Goal: Find specific fact: Find contact information

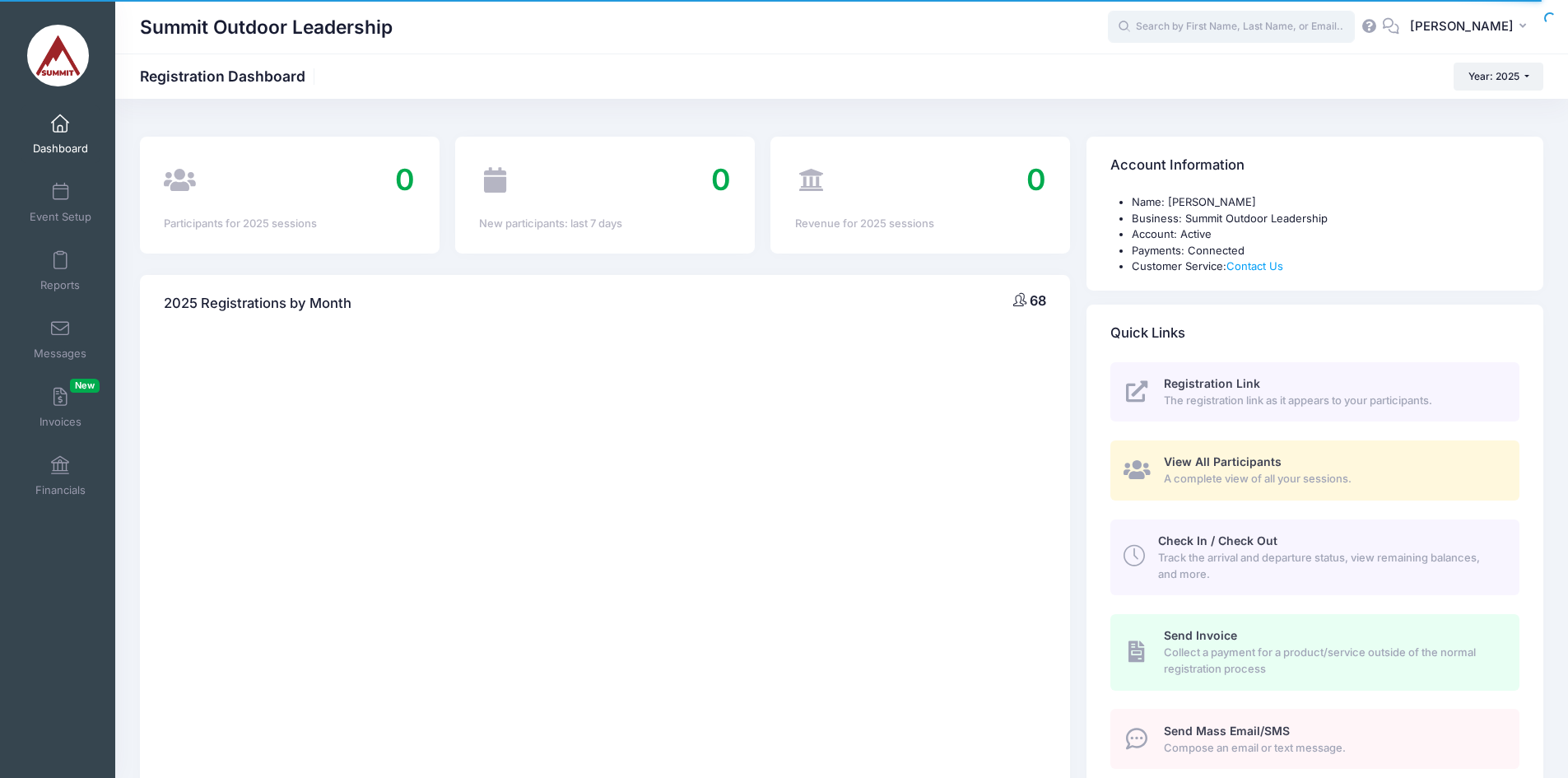
click at [1286, 33] on input "text" at bounding box center [1231, 27] width 247 height 33
type input "blalock"
select select
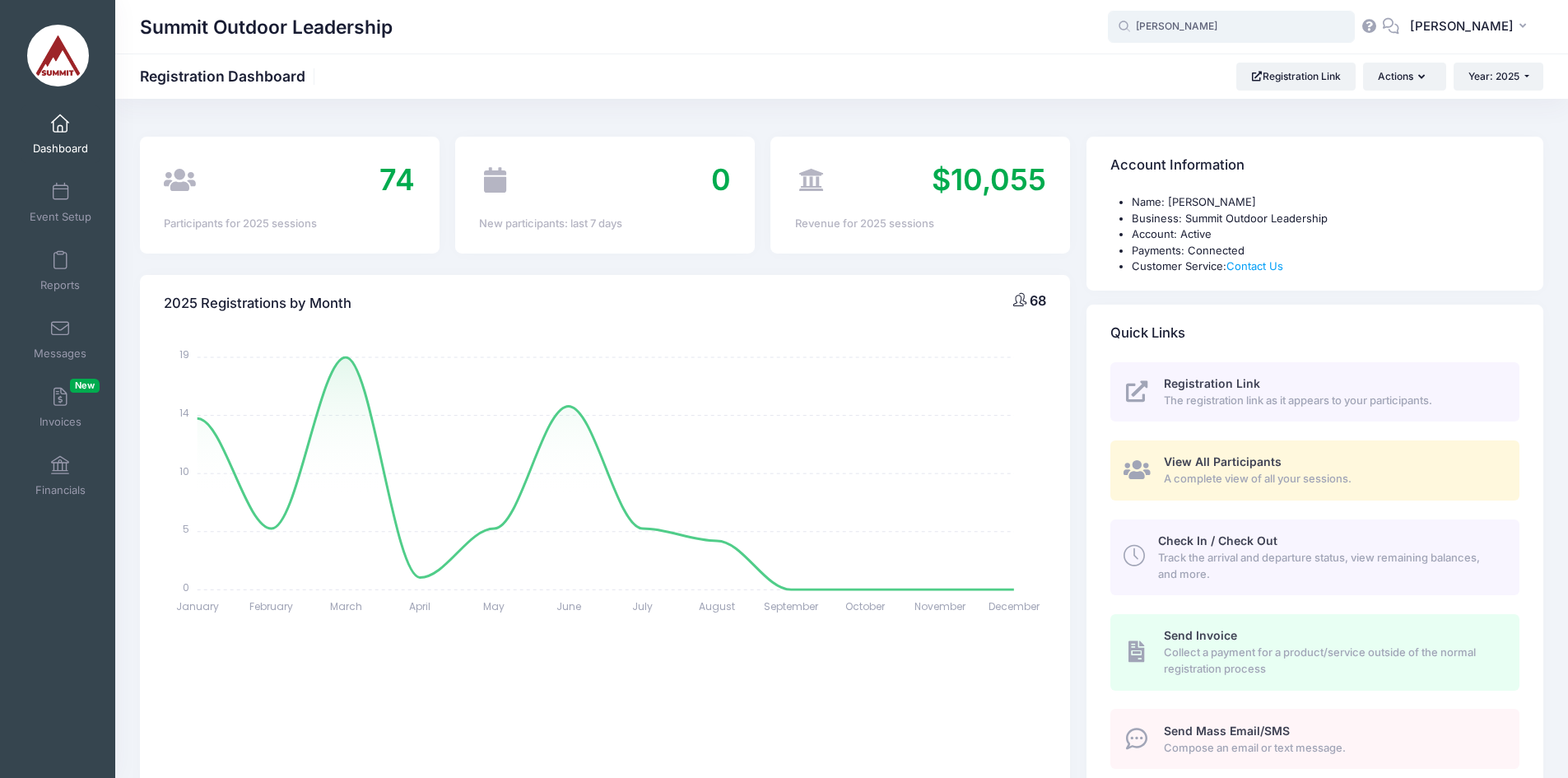
click at [1229, 36] on input "blalock" at bounding box center [1231, 27] width 247 height 33
click at [1220, 79] on div "William Blalock [Private Event] Yokefellows Pocket Wilderness Weekend - 2025 on…" at bounding box center [1263, 95] width 272 height 68
type input "William Blalock ([Private Event] Yokefellows Pocket Wilderness Weekend - 2025, …"
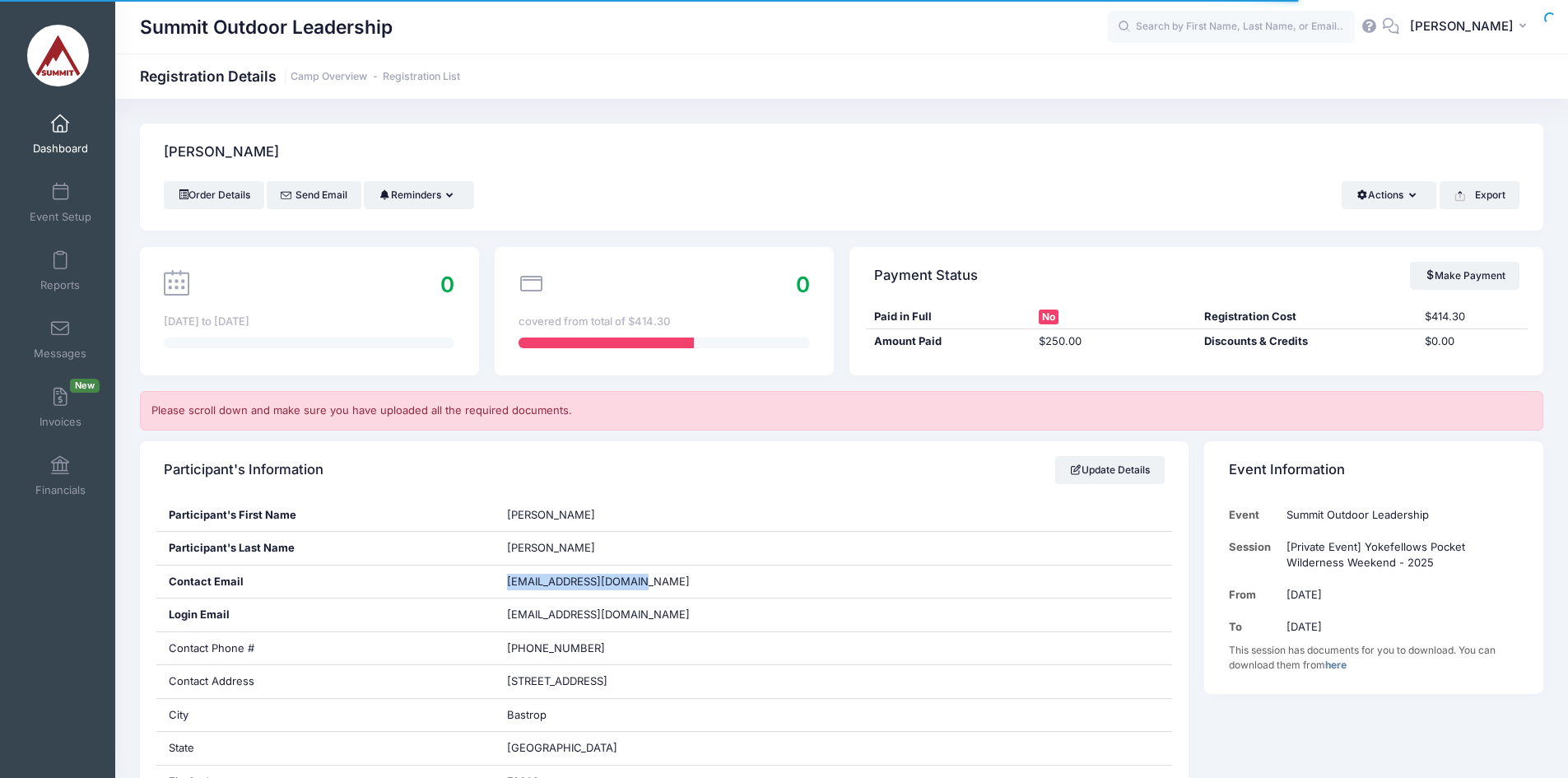
drag, startPoint x: 509, startPoint y: 583, endPoint x: 626, endPoint y: 581, distance: 117.0
click at [626, 581] on span "willblalock5@gmail.com" at bounding box center [598, 580] width 183 height 13
copy span "willblalock5@gmail.com"
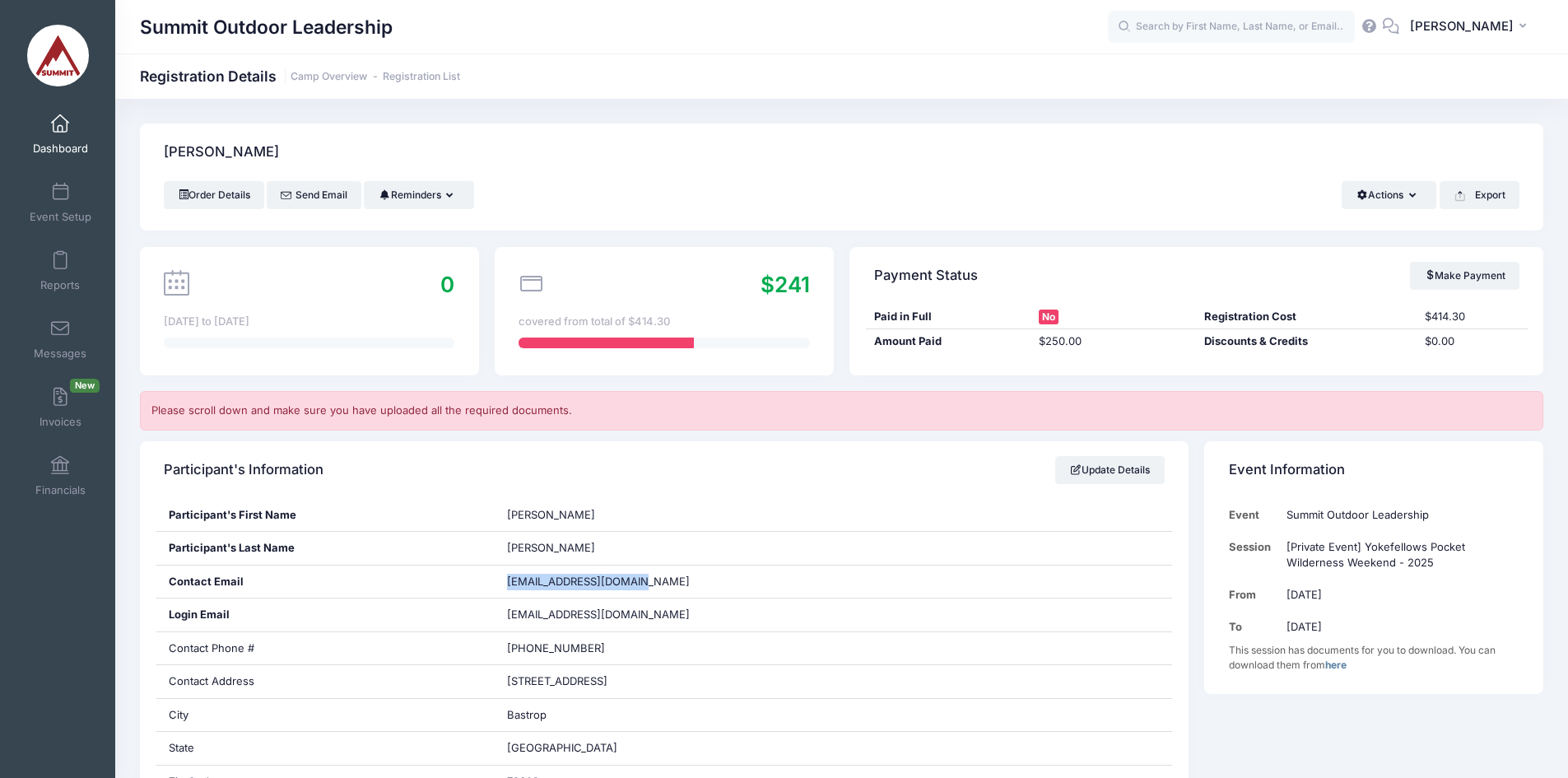
click at [1324, 550] on td "[Private Event] Yokefellows Pocket Wilderness Weekend - 2025" at bounding box center [1399, 555] width 241 height 49
click at [1288, 549] on td "[Private Event] Yokefellows Pocket Wilderness Weekend - 2025" at bounding box center [1399, 555] width 241 height 49
click at [411, 76] on link "Registration List" at bounding box center [421, 77] width 77 height 12
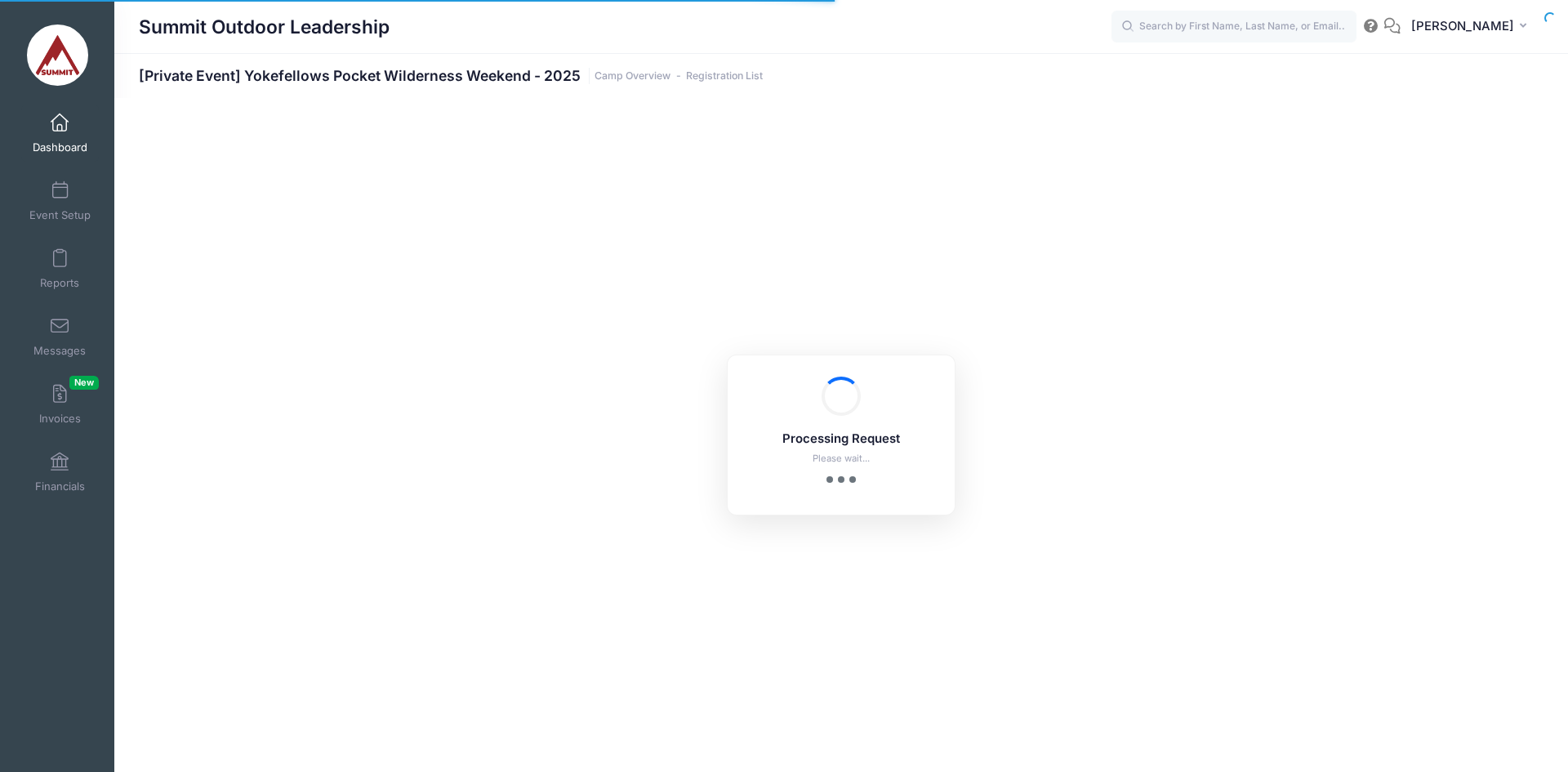
select select "10"
